Goal: Find specific page/section: Find specific page/section

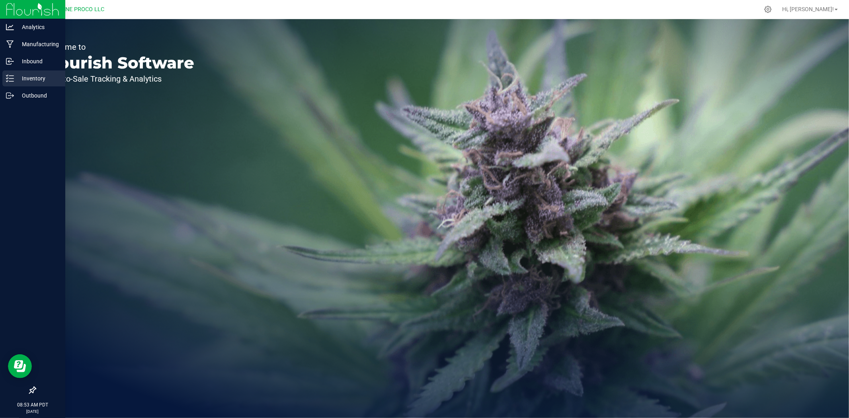
click at [14, 76] on p "Inventory" at bounding box center [38, 79] width 48 height 10
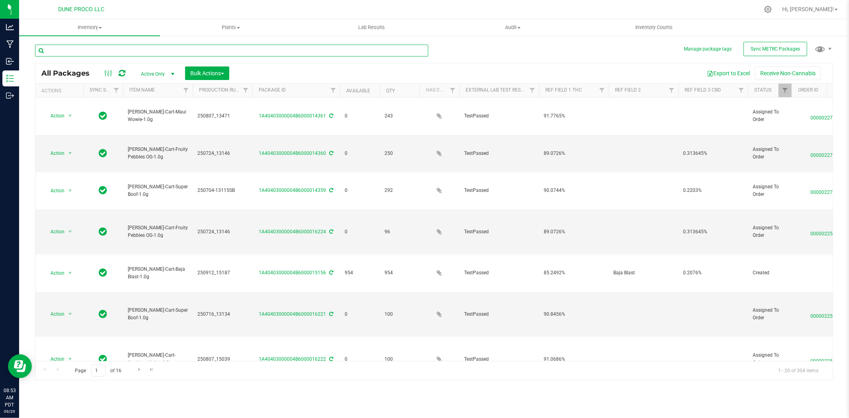
click at [133, 54] on input "text" at bounding box center [231, 51] width 393 height 12
type input "[PERSON_NAME]-cart"
click at [355, 92] on link "Available" at bounding box center [358, 91] width 24 height 6
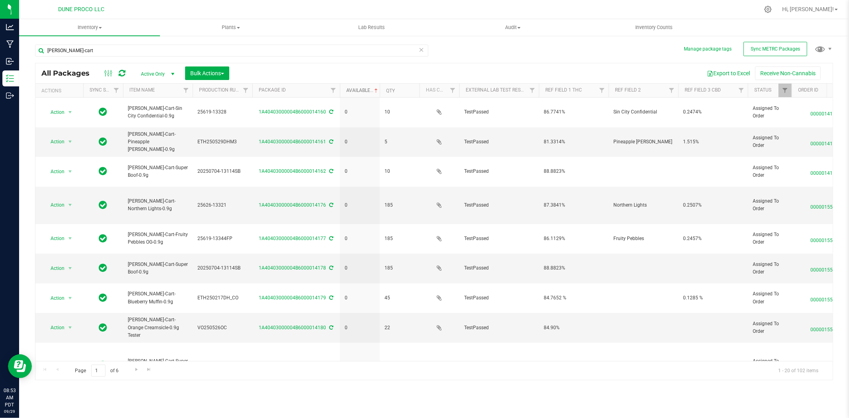
click at [355, 92] on link "Available" at bounding box center [362, 91] width 33 height 6
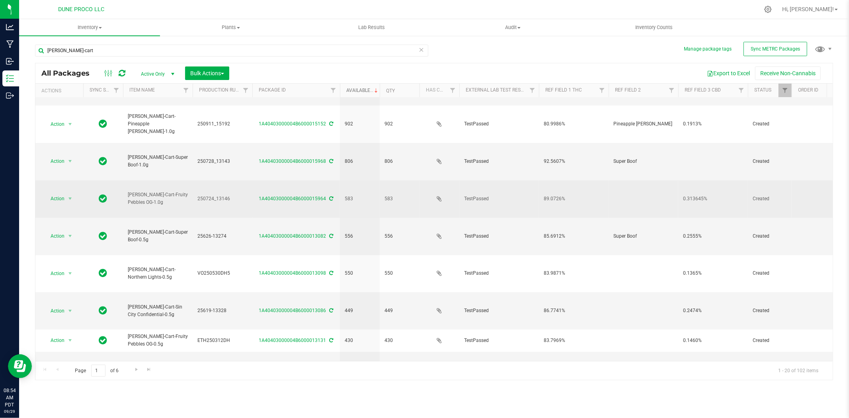
scroll to position [185, 0]
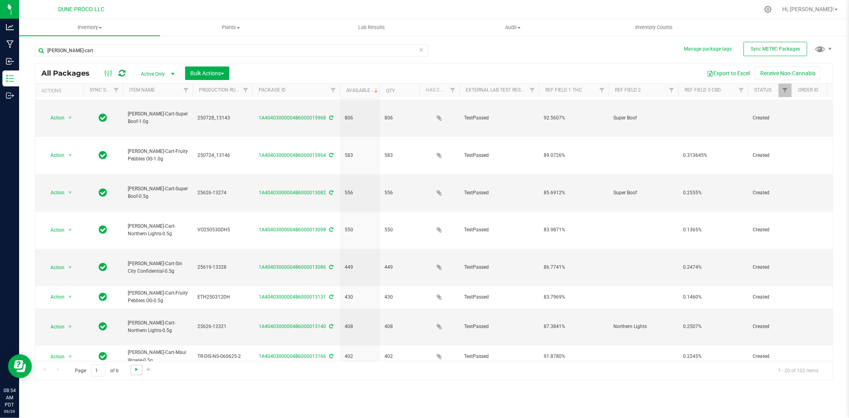
drag, startPoint x: 140, startPoint y: 367, endPoint x: 133, endPoint y: 370, distance: 7.7
click at [133, 370] on span "Go to the next page" at bounding box center [136, 369] width 6 height 6
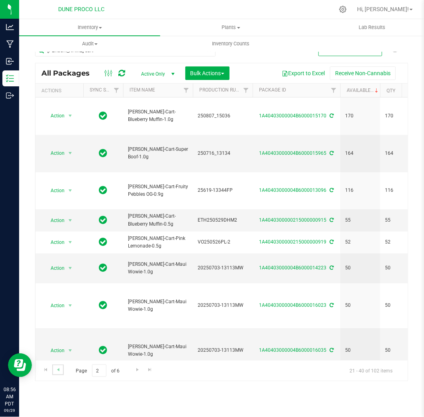
click at [54, 367] on link "Go to the previous page" at bounding box center [58, 370] width 12 height 11
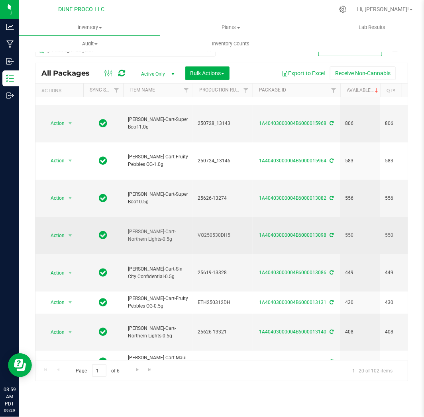
scroll to position [185, 0]
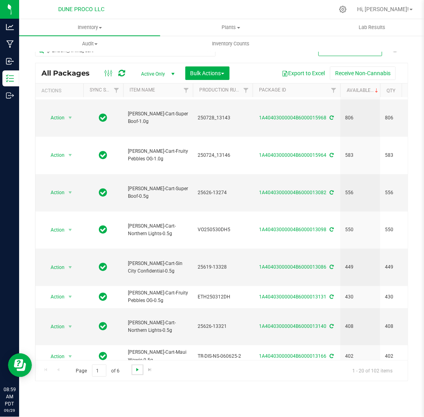
click at [135, 372] on span "Go to the next page" at bounding box center [137, 370] width 6 height 6
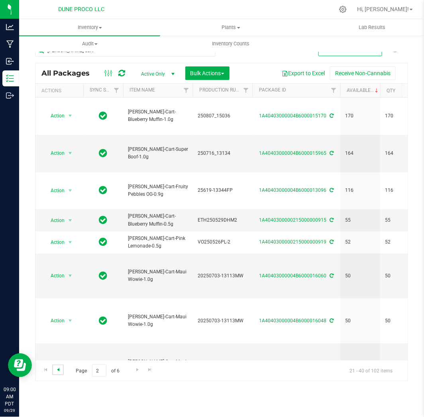
click at [58, 371] on span "Go to the previous page" at bounding box center [58, 370] width 6 height 6
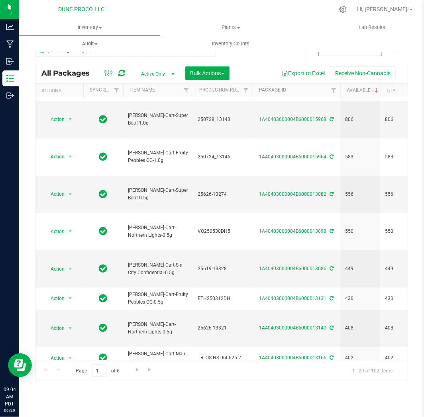
scroll to position [185, 0]
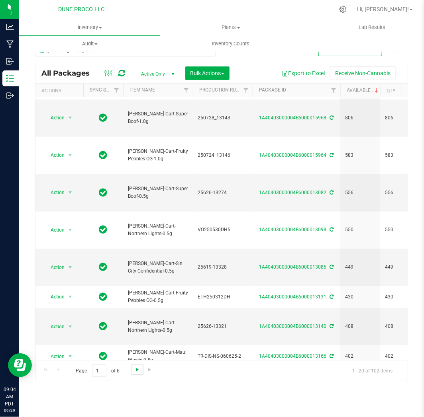
click at [137, 369] on span "Go to the next page" at bounding box center [137, 370] width 6 height 6
